Goal: Task Accomplishment & Management: Use online tool/utility

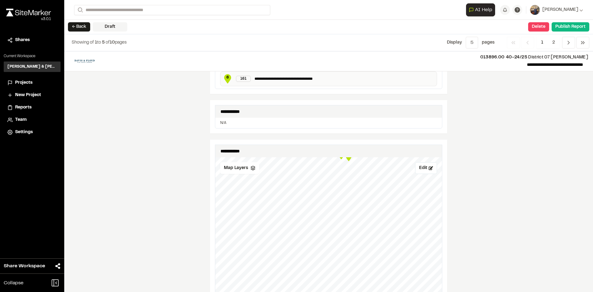
scroll to position [278, 0]
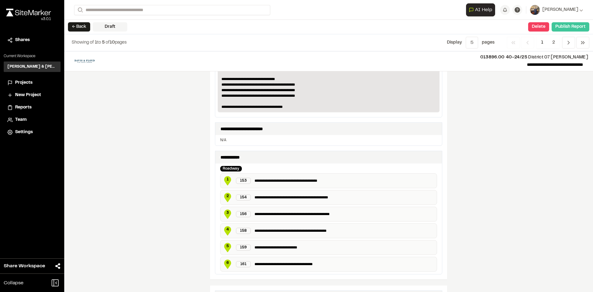
click at [561, 28] on button "Publish Report" at bounding box center [570, 26] width 38 height 9
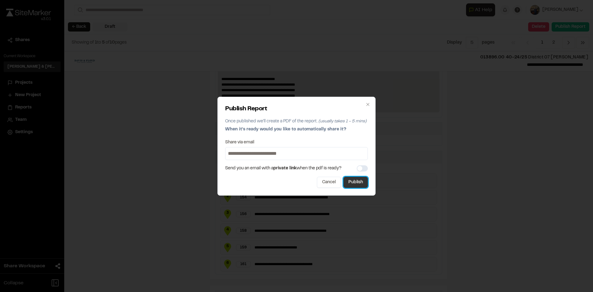
click at [362, 183] on button "Publish" at bounding box center [355, 182] width 24 height 11
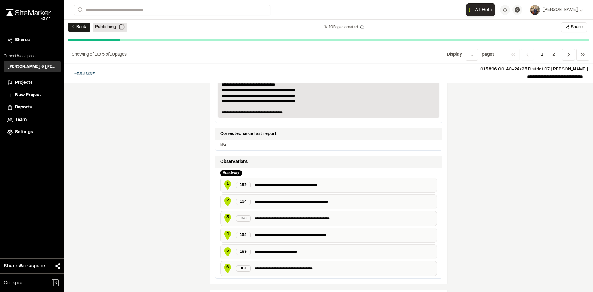
click at [81, 24] on button "← Back" at bounding box center [79, 27] width 22 height 9
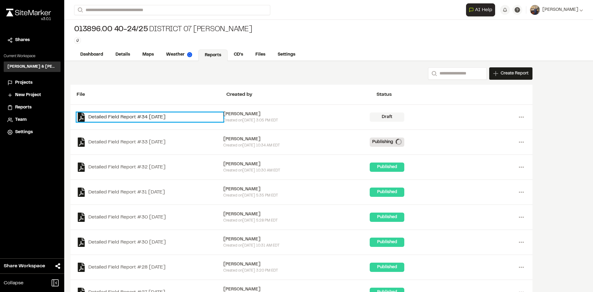
click at [156, 116] on link "Detailed Field Report #34 [DATE]" at bounding box center [150, 116] width 147 height 9
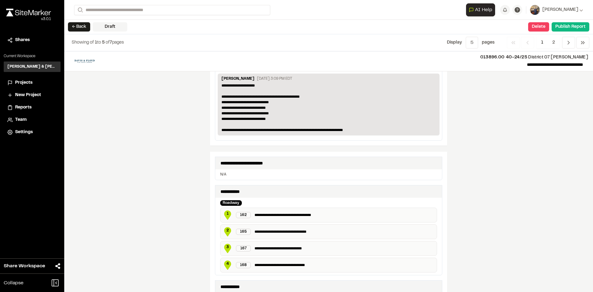
scroll to position [216, 0]
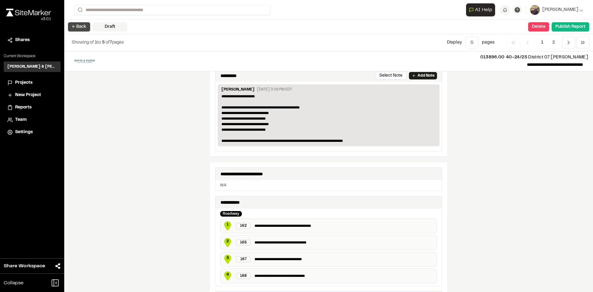
click at [73, 23] on button "← Back" at bounding box center [79, 26] width 22 height 9
